Goal: Information Seeking & Learning: Learn about a topic

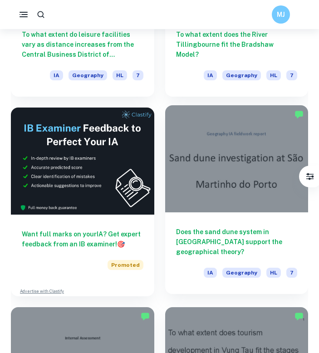
scroll to position [236, 0]
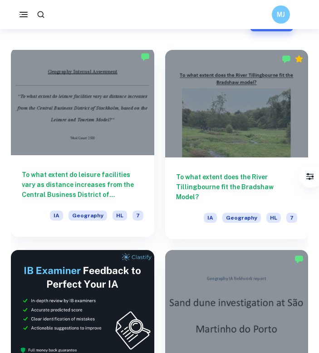
click at [118, 185] on h6 "To what extent do leisure facilities vary as distance increases from the Centra…" at bounding box center [83, 185] width 122 height 30
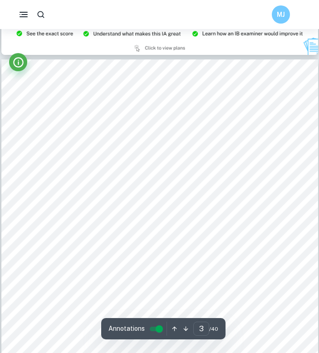
scroll to position [986, 0]
type input "1"
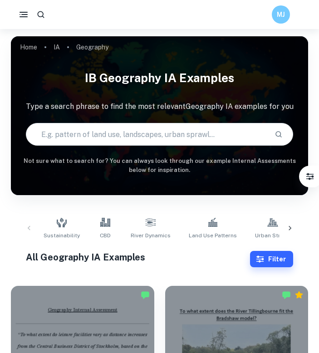
click at [149, 125] on input "text" at bounding box center [147, 134] width 242 height 25
type input "coast"
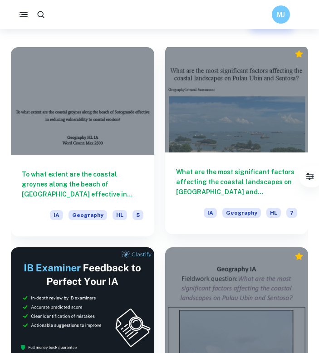
scroll to position [239, 0]
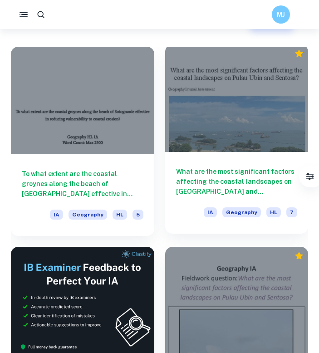
click at [205, 168] on h6 "What are the most significant factors affecting the coastal landscapes on [GEOG…" at bounding box center [237, 182] width 122 height 30
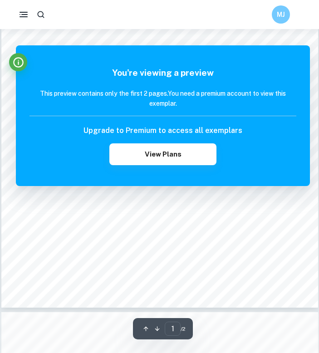
scroll to position [192, 0]
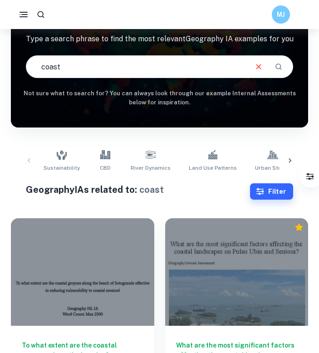
scroll to position [191, 0]
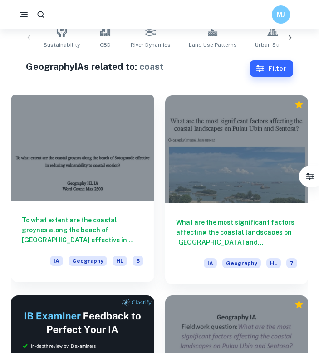
click at [113, 221] on h6 "To what extent are the coastal groynes along the beach of [GEOGRAPHIC_DATA] eff…" at bounding box center [83, 230] width 122 height 30
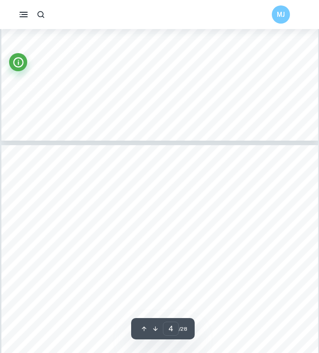
scroll to position [1243, 0]
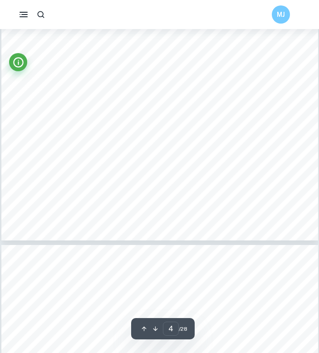
type input "5"
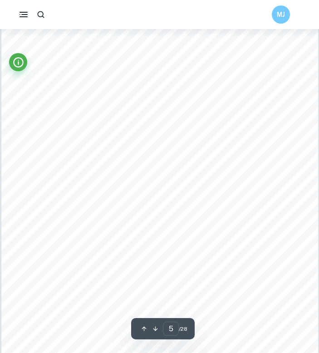
scroll to position [1789, 0]
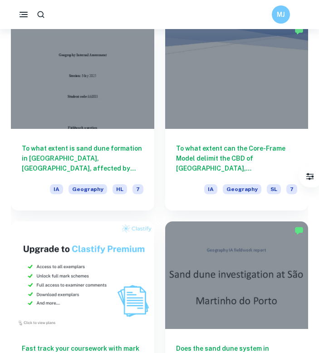
scroll to position [664, 0]
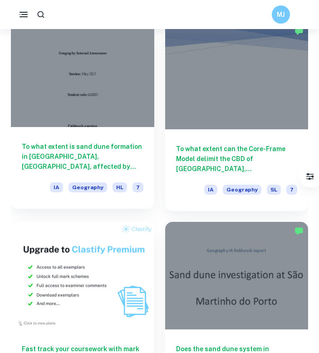
click at [111, 158] on h6 "To what extent is sand dune formation in [GEOGRAPHIC_DATA], [GEOGRAPHIC_DATA], …" at bounding box center [83, 157] width 122 height 30
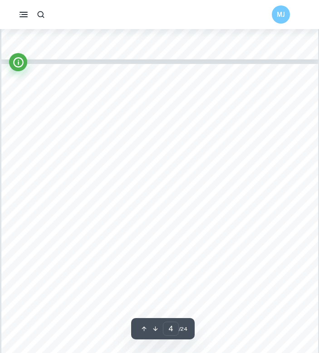
scroll to position [1322, 0]
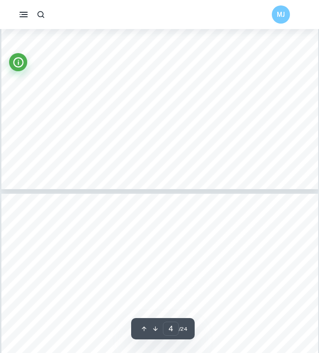
type input "3"
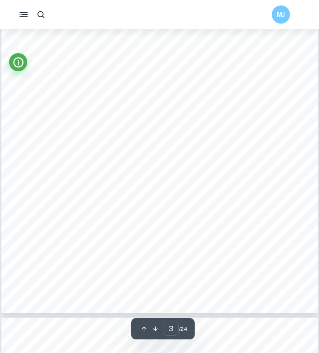
scroll to position [1068, 0]
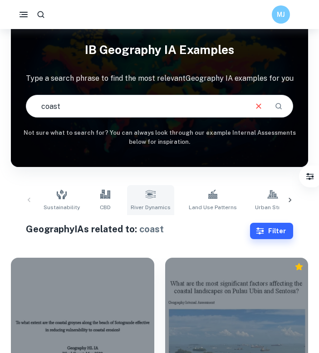
scroll to position [235, 0]
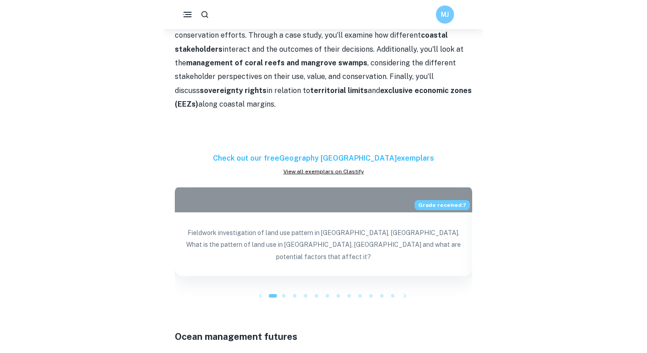
scroll to position [986, 0]
